Goal: Task Accomplishment & Management: Manage account settings

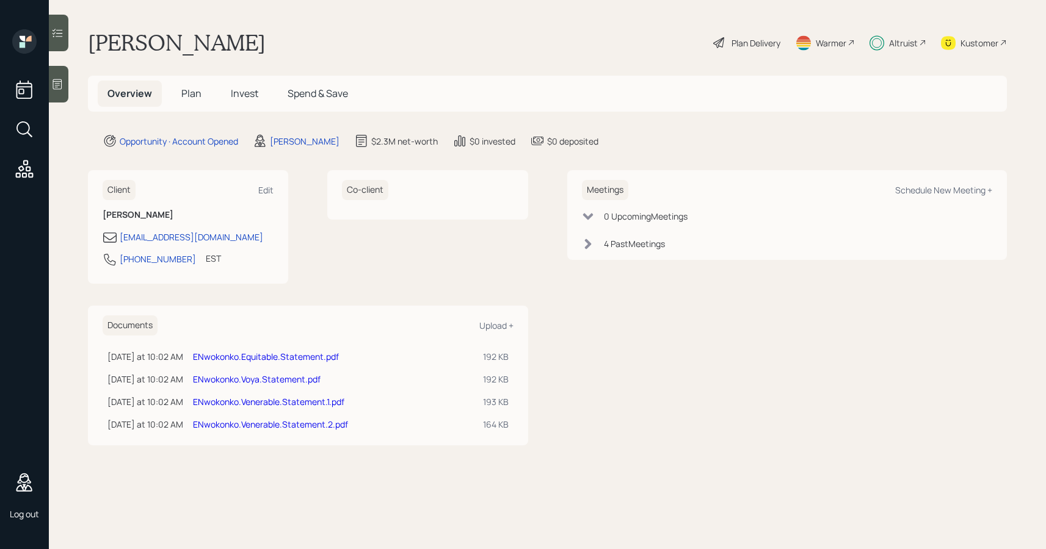
click at [302, 359] on link "ENwokonko.Equitable.Statement.pdf" at bounding box center [266, 357] width 146 height 12
click at [267, 380] on link "ENwokonko.Voya.Statement.pdf" at bounding box center [257, 380] width 128 height 12
click at [286, 404] on link "ENwokonko.Venerable.Statement.1.pdf" at bounding box center [268, 402] width 151 height 12
click at [288, 375] on link "ENwokonko.Voya.Statement.pdf" at bounding box center [257, 380] width 128 height 12
click at [300, 403] on link "ENwokonko.Venerable.Statement.1.pdf" at bounding box center [268, 402] width 151 height 12
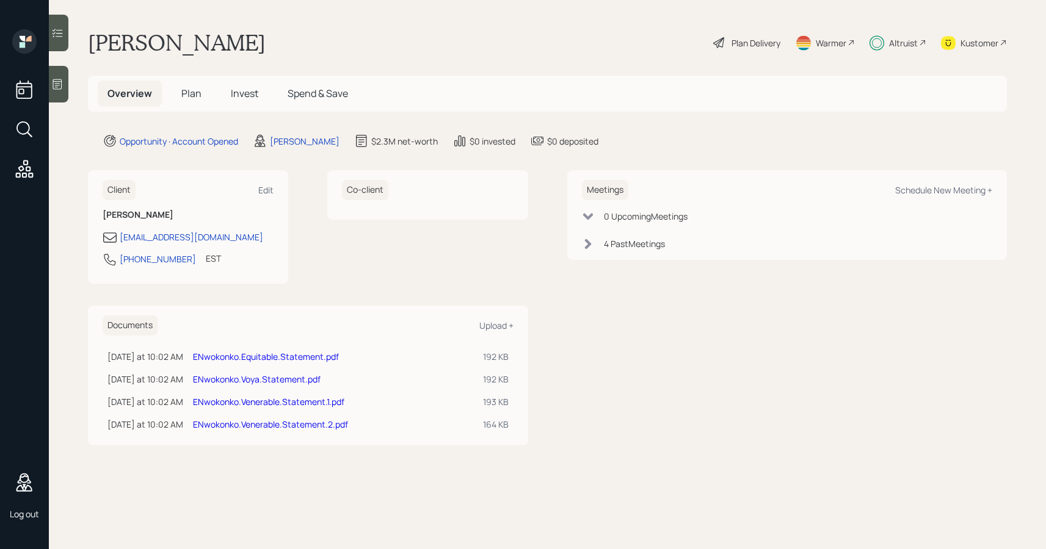
click at [283, 424] on link "ENwokonko.Venerable.Statement.2.pdf" at bounding box center [270, 425] width 155 height 12
click at [246, 85] on h5 "Invest" at bounding box center [244, 94] width 47 height 26
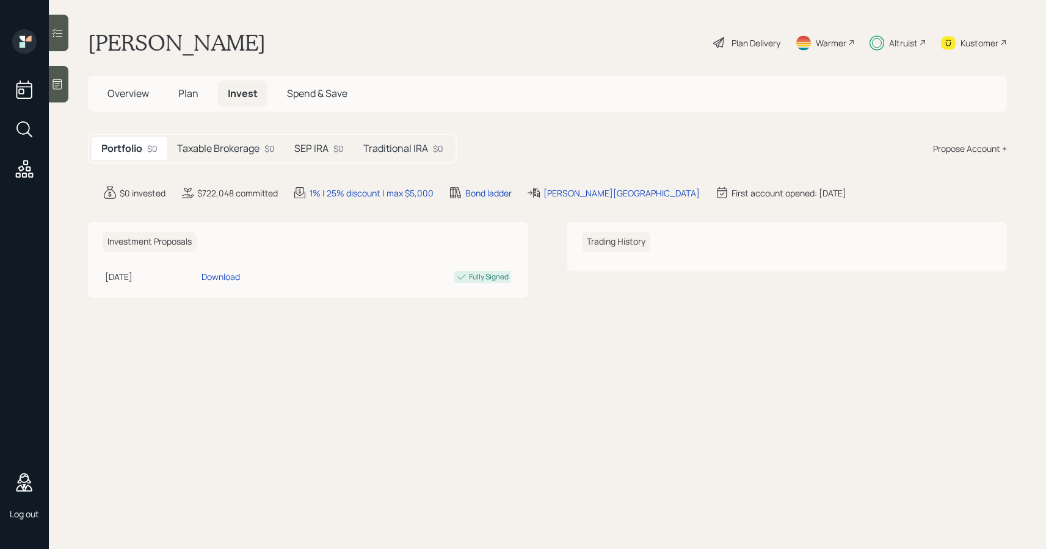
click at [245, 145] on h5 "Taxable Brokerage" at bounding box center [218, 149] width 82 height 12
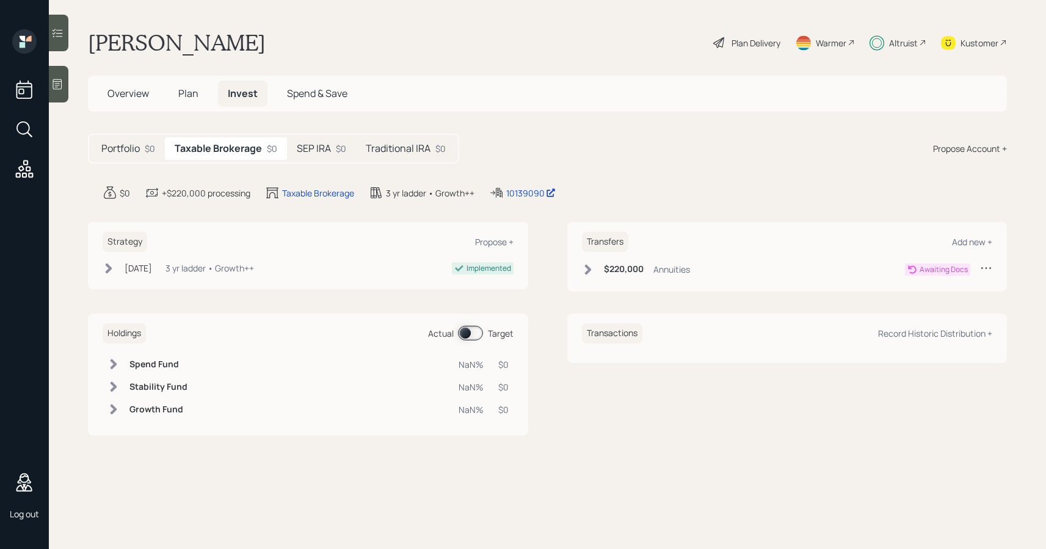
click at [307, 152] on h5 "SEP IRA" at bounding box center [314, 149] width 34 height 12
click at [376, 153] on h5 "Traditional IRA" at bounding box center [395, 149] width 65 height 12
click at [255, 151] on h5 "Taxable Brokerage" at bounding box center [216, 149] width 82 height 12
click at [941, 265] on div "Awaiting Docs" at bounding box center [943, 269] width 48 height 11
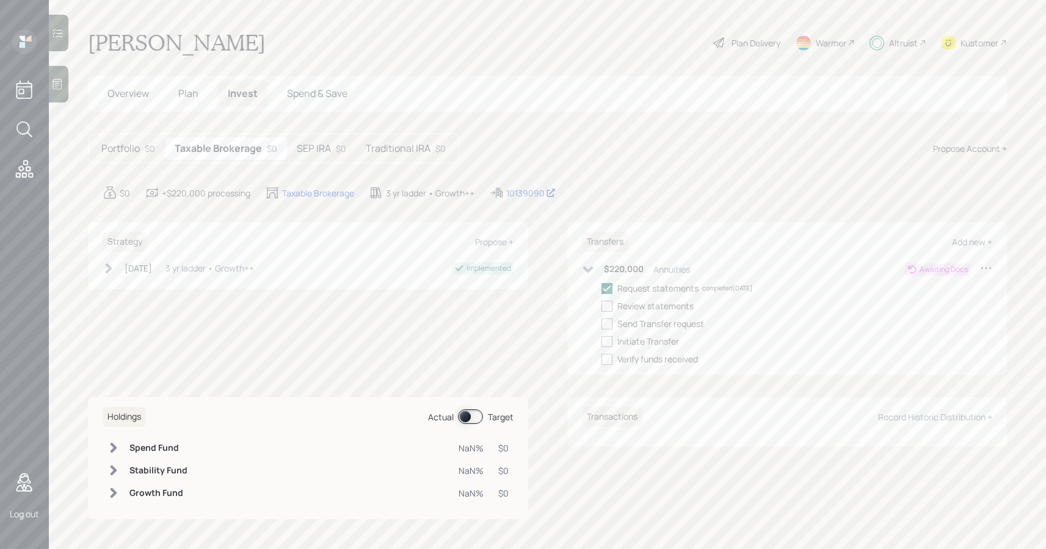
click at [304, 145] on h5 "SEP IRA" at bounding box center [314, 149] width 34 height 12
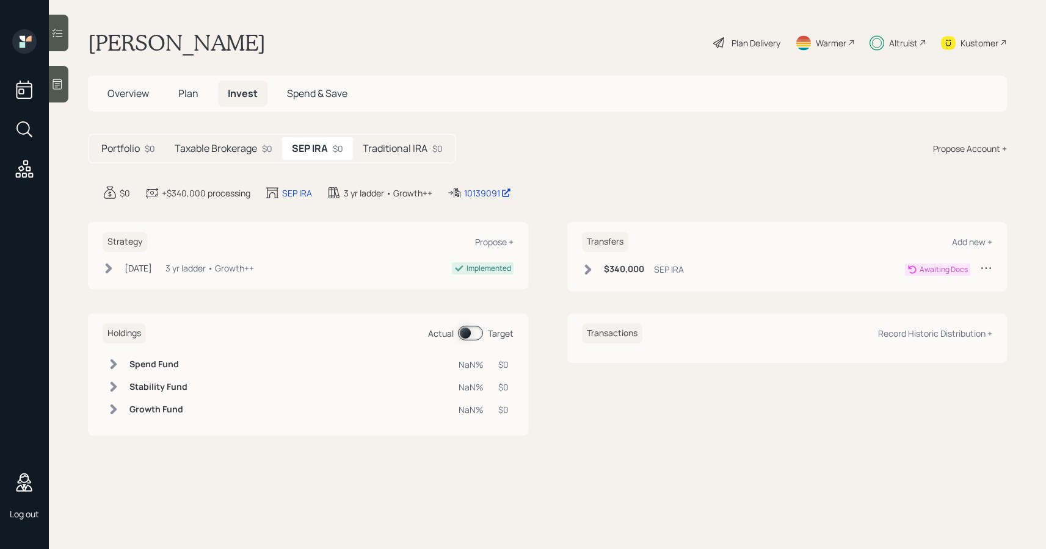
click at [253, 151] on h5 "Taxable Brokerage" at bounding box center [216, 149] width 82 height 12
click at [380, 153] on h5 "Traditional IRA" at bounding box center [398, 149] width 65 height 12
click at [685, 265] on div "Traditional IRA" at bounding box center [680, 269] width 56 height 13
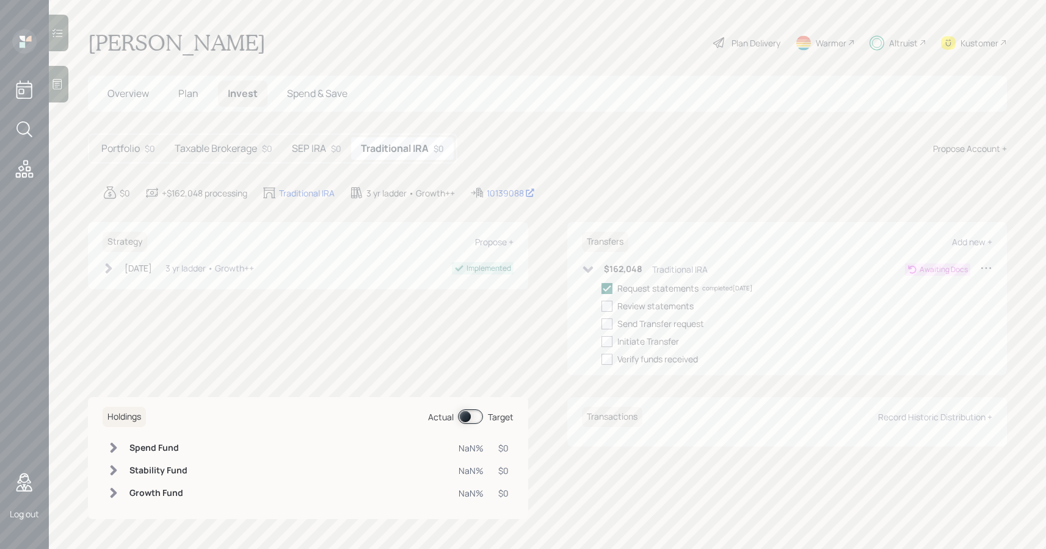
click at [685, 265] on div "Traditional IRA" at bounding box center [680, 269] width 56 height 13
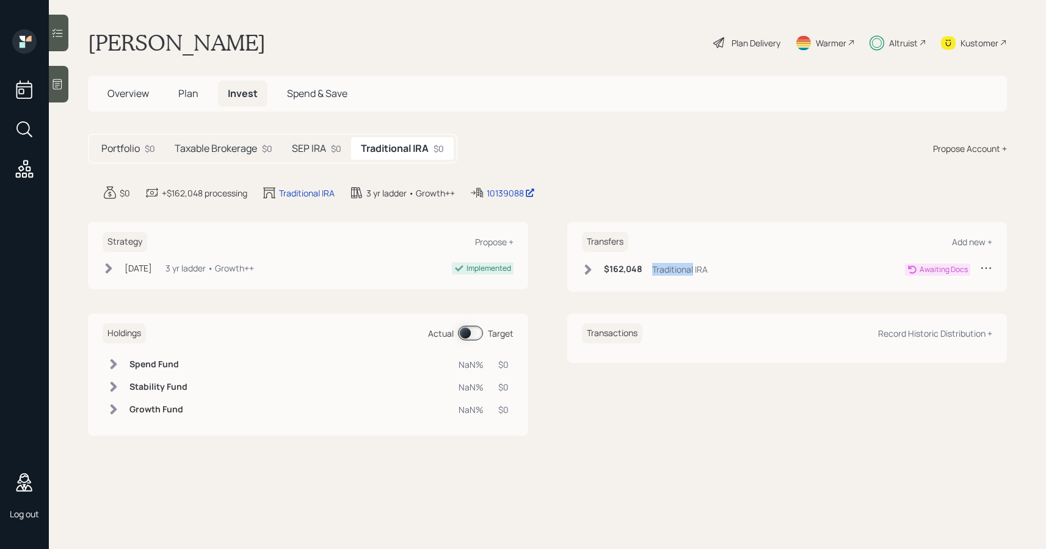
click at [685, 268] on div "Traditional IRA" at bounding box center [680, 269] width 56 height 13
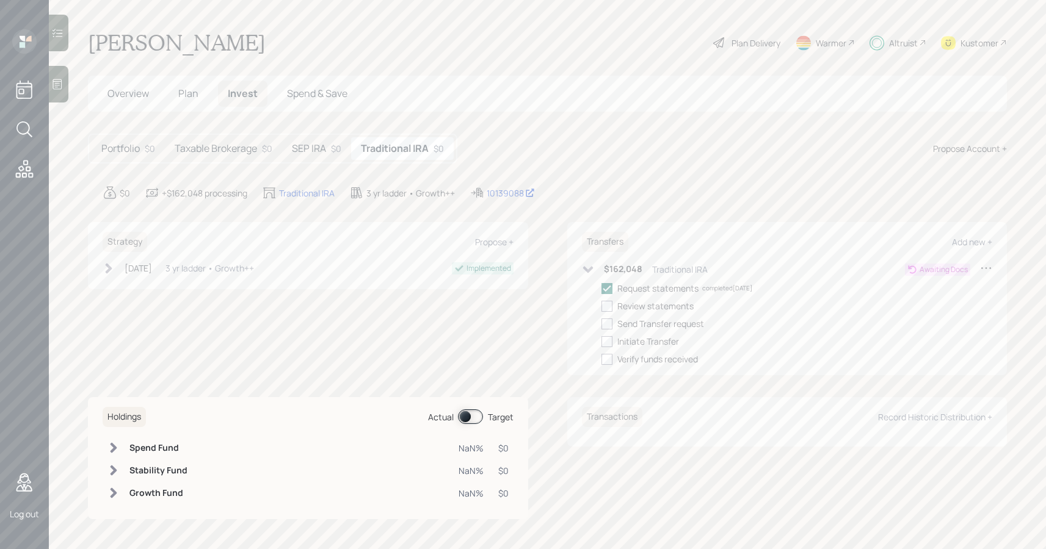
click at [990, 267] on icon at bounding box center [986, 268] width 12 height 12
click at [961, 294] on div "Edit transfer" at bounding box center [948, 292] width 88 height 12
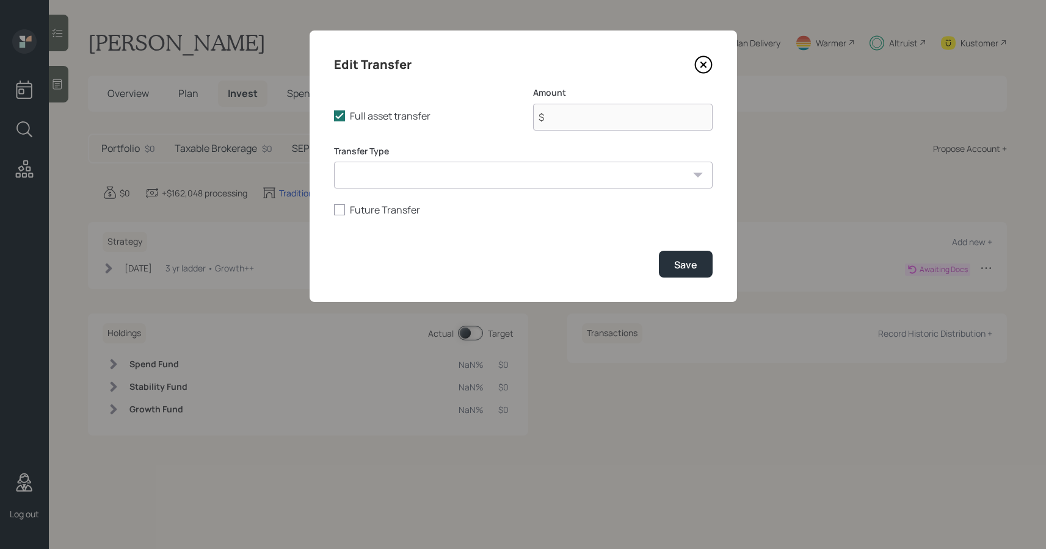
type input "$ 162,048"
select select "cd2a1e0d-ce27-4f60-8be1-411aa608f063"
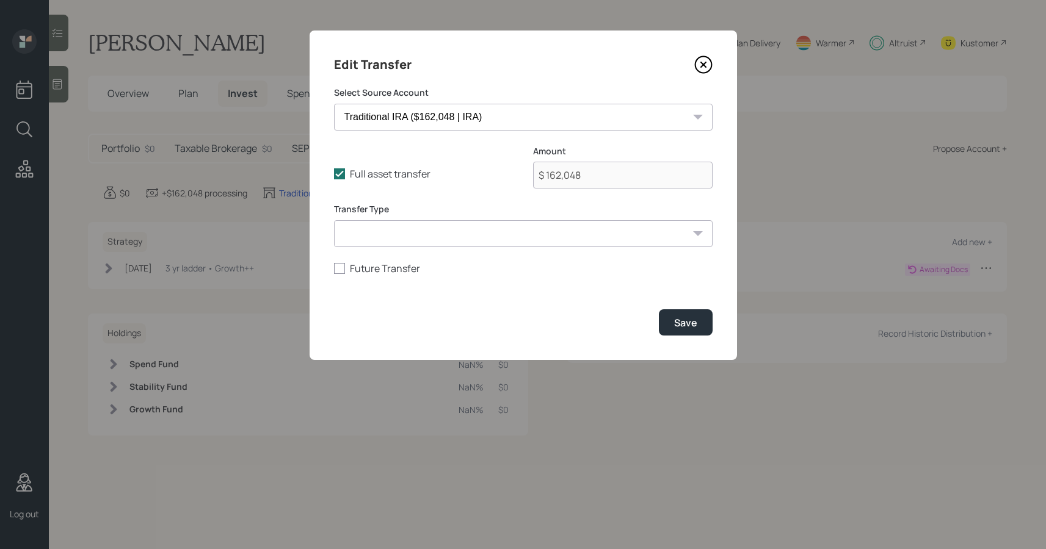
click at [701, 62] on icon at bounding box center [702, 64] width 5 height 5
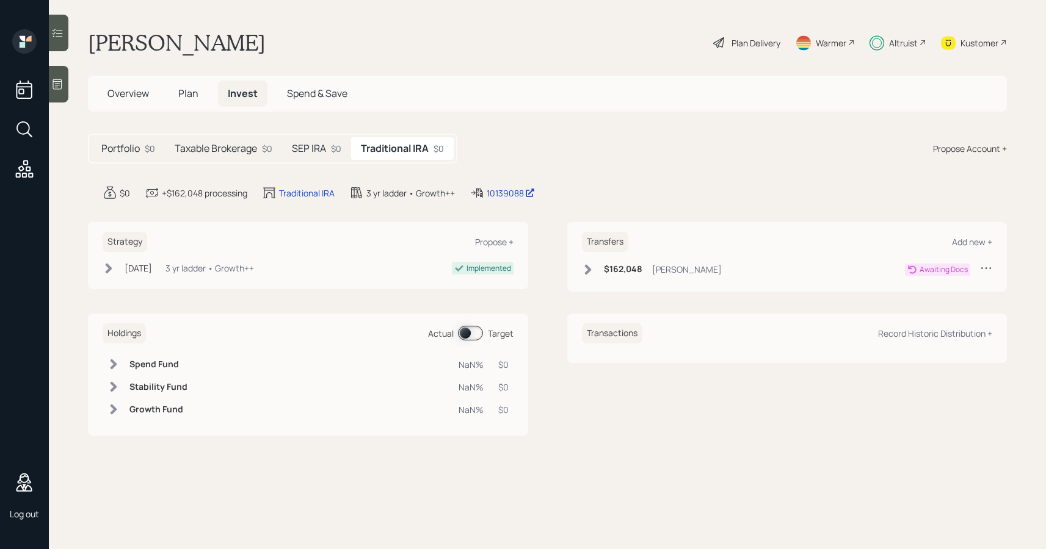
click at [681, 267] on div "[PERSON_NAME]" at bounding box center [687, 269] width 70 height 13
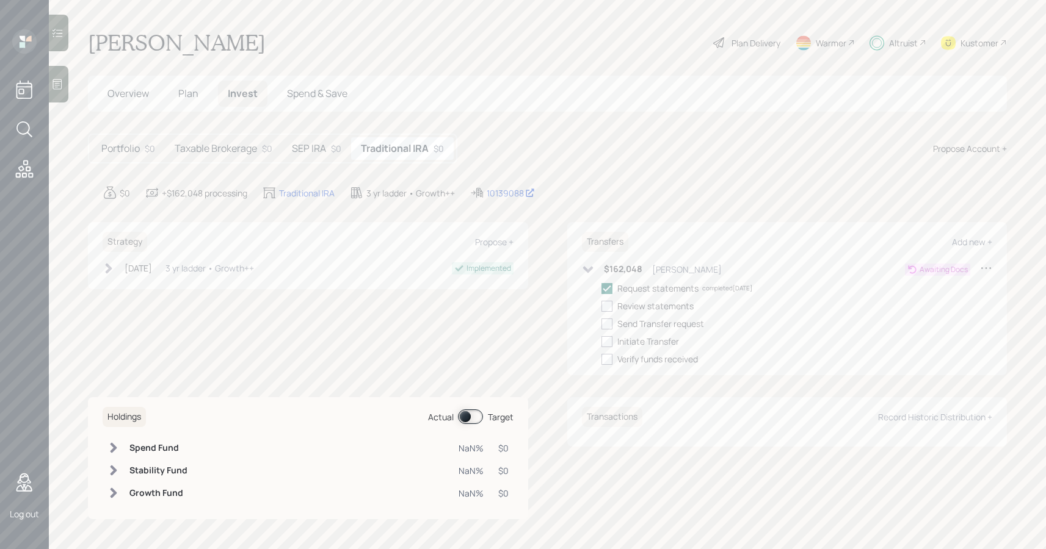
click at [629, 273] on h6 "$162,048" at bounding box center [623, 269] width 38 height 10
